Goal: Task Accomplishment & Management: Use online tool/utility

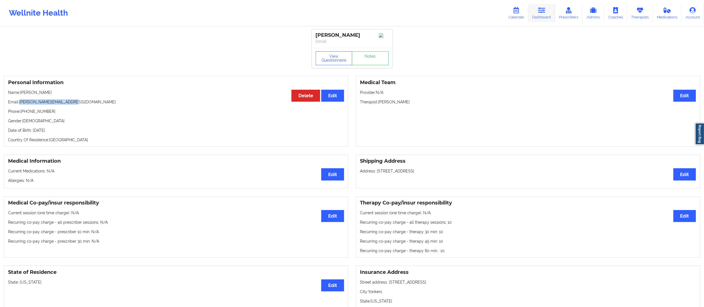
click at [544, 12] on icon at bounding box center [541, 10] width 7 height 6
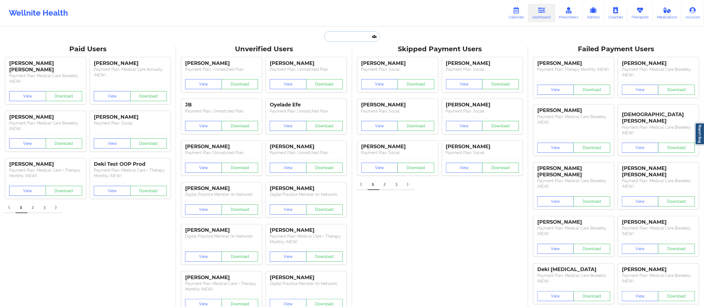
click at [362, 35] on input "text" at bounding box center [351, 36] width 55 height 11
paste input "Carlos Madrid"
type input "Carlos Madrid"
click at [353, 64] on div "Carlos Madrid - madridcarlos.a@gmail.com" at bounding box center [366, 61] width 75 height 10
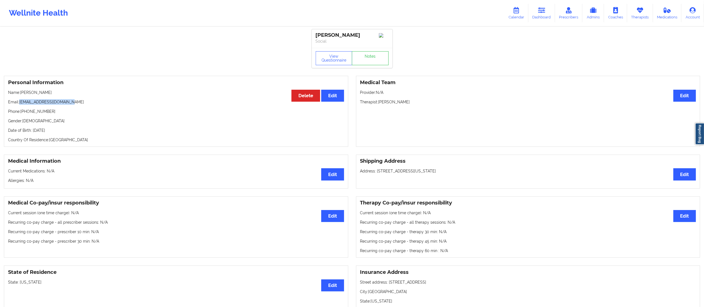
drag, startPoint x: 21, startPoint y: 104, endPoint x: 85, endPoint y: 106, distance: 64.1
click at [85, 105] on p "Email: madridcarlos.a@gmail.com" at bounding box center [176, 102] width 336 height 6
copy p "madridcarlos.a@gmail.com"
click at [363, 61] on link "Notes" at bounding box center [370, 58] width 37 height 14
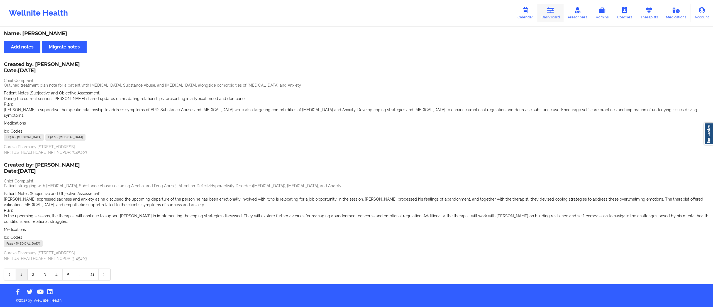
click at [546, 10] on link "Dashboard" at bounding box center [550, 13] width 27 height 18
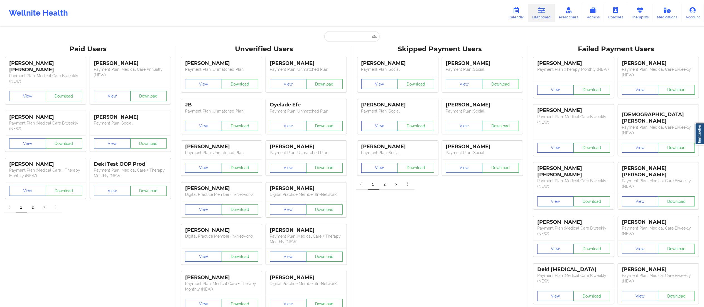
click at [345, 39] on input "text" at bounding box center [351, 36] width 55 height 11
paste input "Alexis Wright"
type input "Alexis Wright"
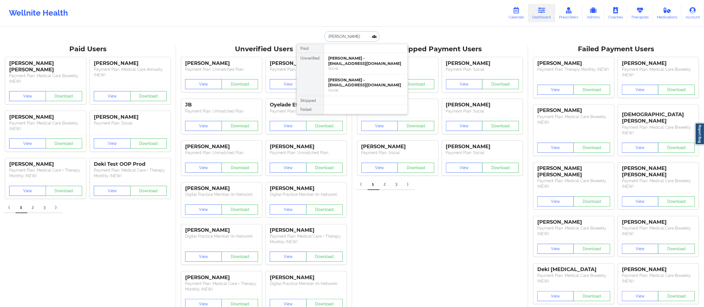
click at [358, 65] on div "Alexis Wright - lexlouiseb@gmail.com" at bounding box center [366, 61] width 75 height 10
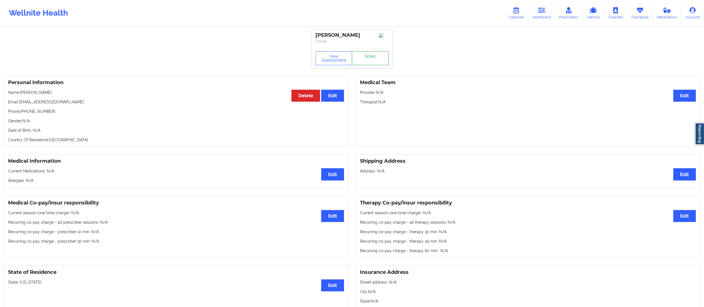
click at [369, 62] on link "Notes" at bounding box center [370, 58] width 37 height 14
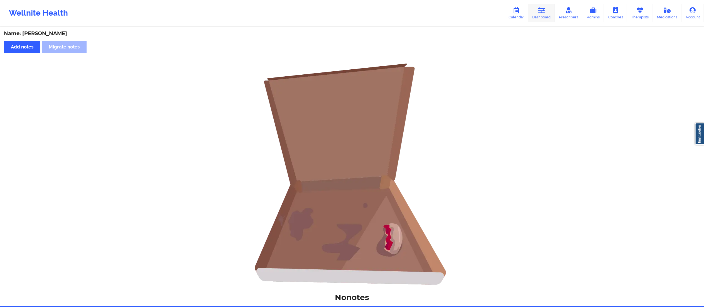
click at [540, 21] on link "Dashboard" at bounding box center [542, 13] width 27 height 18
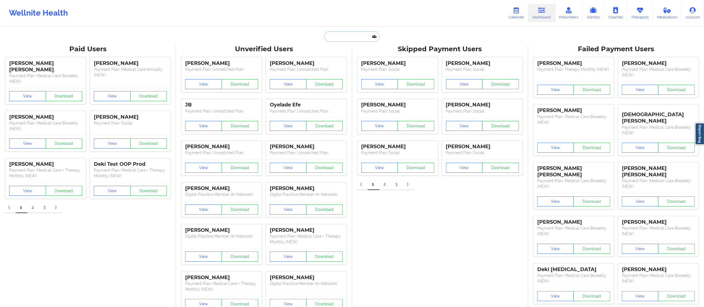
click at [366, 36] on input "text" at bounding box center [351, 36] width 55 height 11
paste input "Alexis Wright"
type input "Alexis Wright"
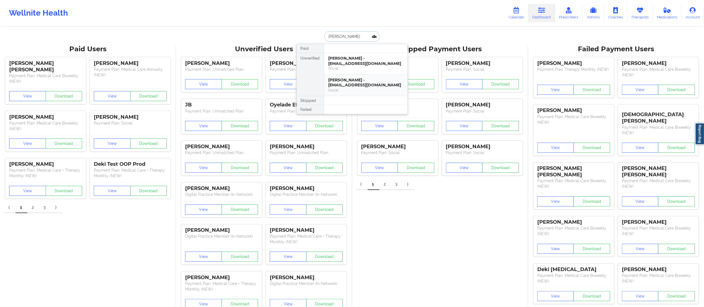
click at [356, 86] on div "Alexis Wright - alexiswright956@gmail.com" at bounding box center [366, 82] width 75 height 10
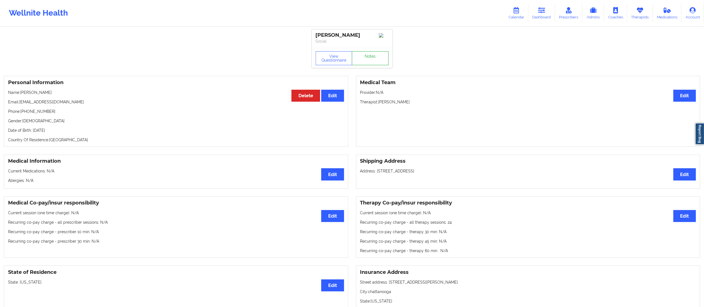
click at [369, 55] on link "Notes" at bounding box center [370, 58] width 37 height 14
drag, startPoint x: 20, startPoint y: 103, endPoint x: 87, endPoint y: 103, distance: 67.4
click at [87, 103] on p "Email: alexiswright956@gmail.com" at bounding box center [176, 102] width 336 height 6
copy p "alexiswright956@gmail.com"
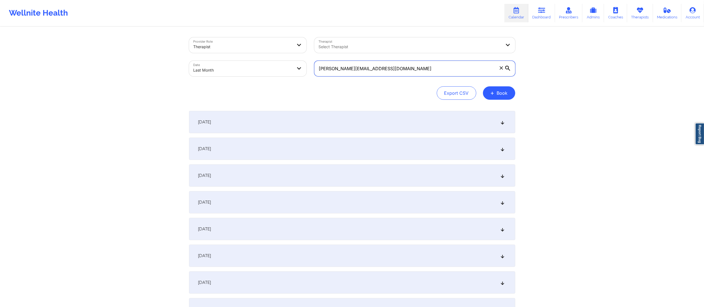
drag, startPoint x: 424, startPoint y: 65, endPoint x: 268, endPoint y: 71, distance: 155.8
click at [268, 71] on div "Provider Role Therapist Therapist Select Therapist Date Last Month [PERSON_NAME…" at bounding box center [352, 56] width 334 height 47
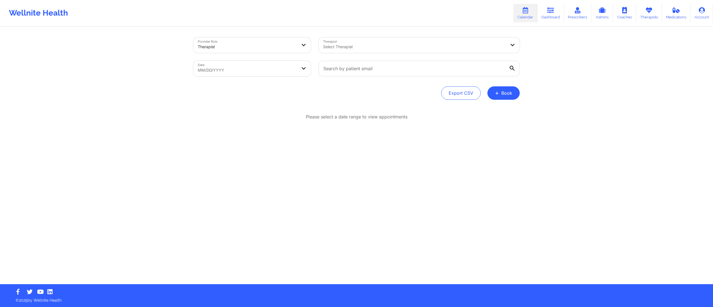
click at [240, 64] on body "Wellnite Health Calendar Dashboard Prescribers Admins Coaches Therapists Medica…" at bounding box center [356, 153] width 713 height 307
select select "2025-8"
select select "2025-9"
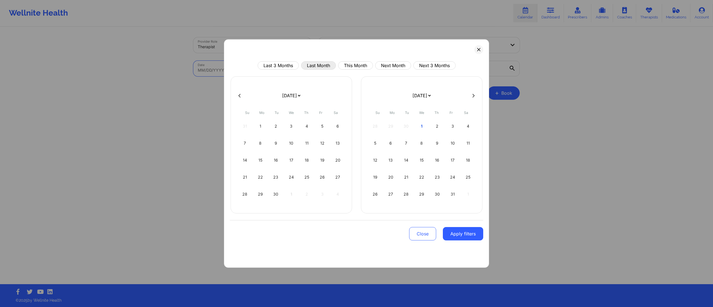
click at [314, 67] on button "Last Month" at bounding box center [318, 65] width 35 height 8
select select "2025-8"
select select "2025-9"
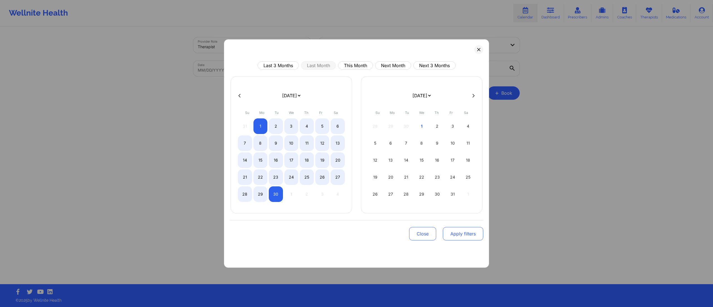
click at [463, 240] on button "Apply filters" at bounding box center [463, 233] width 40 height 13
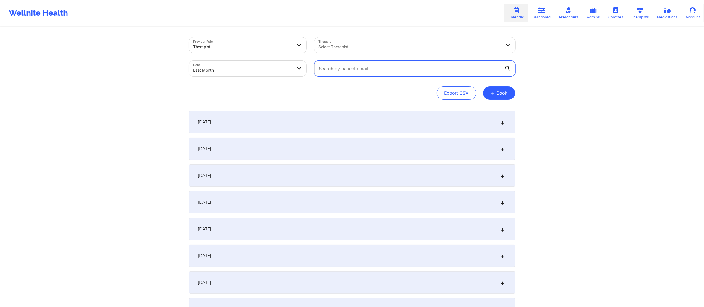
click at [397, 72] on input "text" at bounding box center [414, 69] width 201 height 16
paste input "madridcarlos.a@gmail.com"
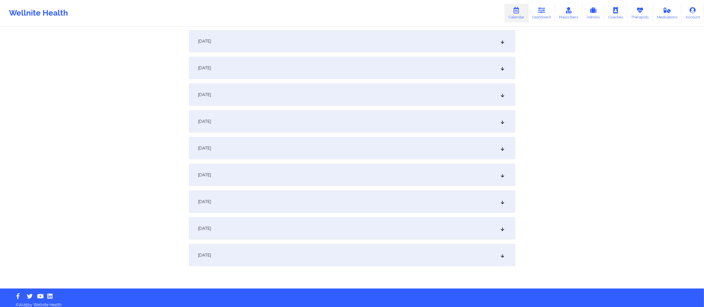
scroll to position [646, 0]
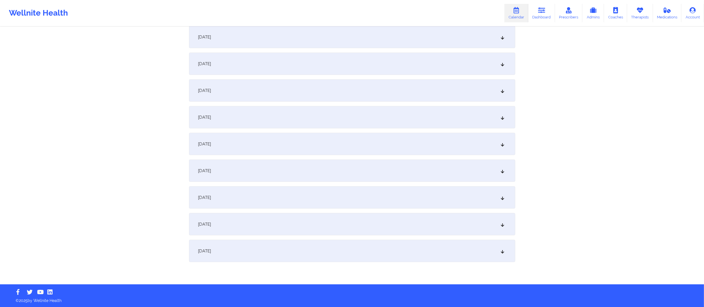
type input "madridcarlos.a@gmail.com"
click at [288, 248] on div "[DATE]" at bounding box center [352, 251] width 326 height 22
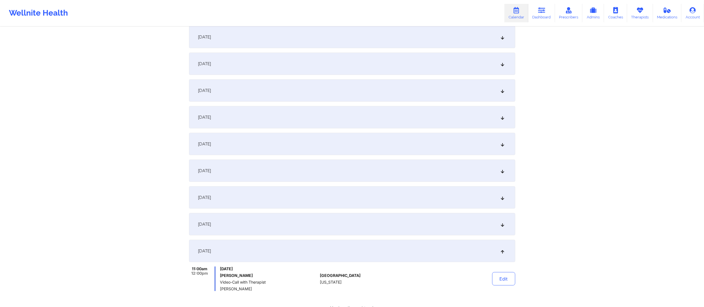
scroll to position [647, 0]
click at [504, 280] on button "Edit" at bounding box center [503, 278] width 23 height 13
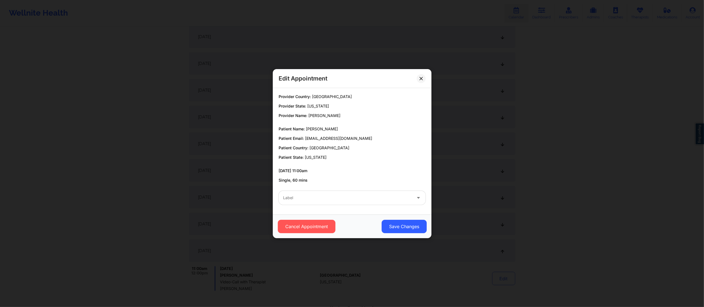
click at [330, 192] on div "Label" at bounding box center [346, 198] width 134 height 14
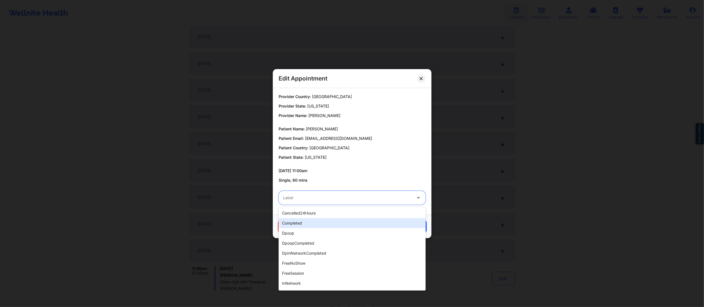
drag, startPoint x: 320, startPoint y: 218, endPoint x: 320, endPoint y: 214, distance: 4.7
click at [319, 218] on div "completed" at bounding box center [352, 223] width 147 height 10
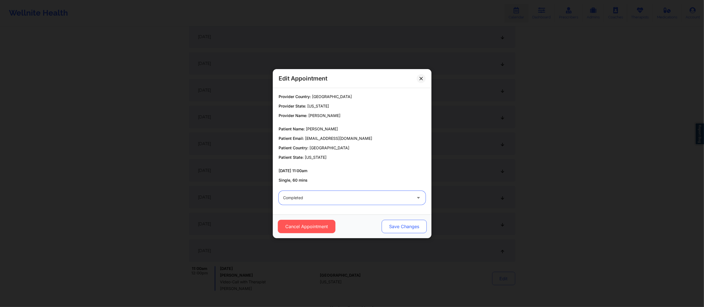
click at [395, 228] on button "Save Changes" at bounding box center [404, 226] width 45 height 13
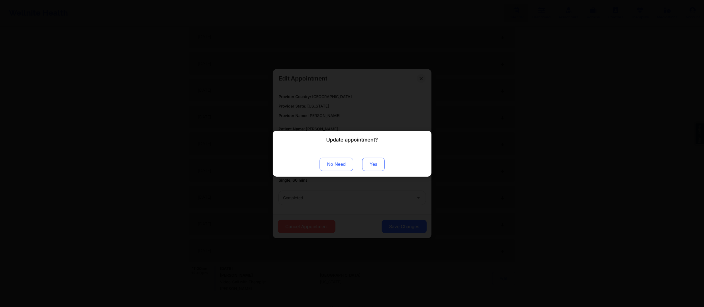
click at [368, 161] on button "Yes" at bounding box center [373, 163] width 23 height 13
